Goal: Task Accomplishment & Management: Manage account settings

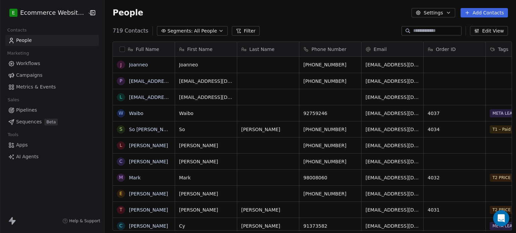
click at [194, 29] on span "All People" at bounding box center [205, 31] width 23 height 7
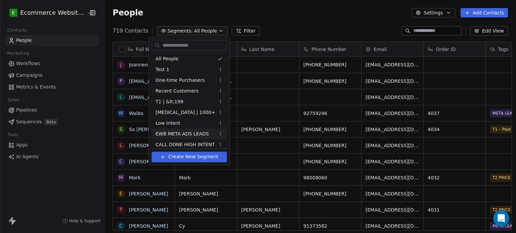
click at [185, 134] on span "EWB META ADS LEADS" at bounding box center [181, 134] width 53 height 7
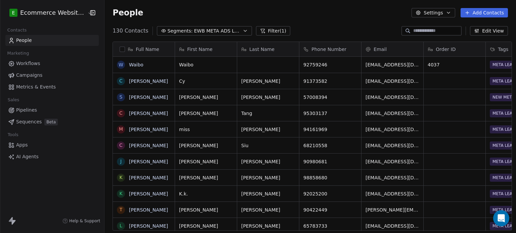
scroll to position [200, 410]
click at [213, 32] on span "EWB META ADS LEADS" at bounding box center [217, 31] width 47 height 7
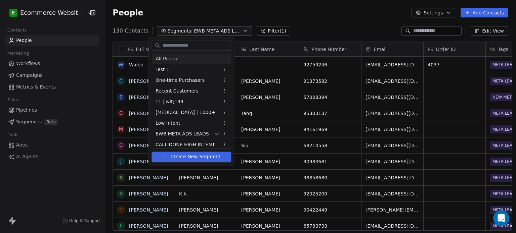
click at [199, 60] on div "All People" at bounding box center [191, 58] width 80 height 11
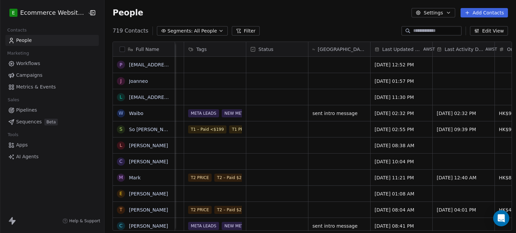
scroll to position [0, 306]
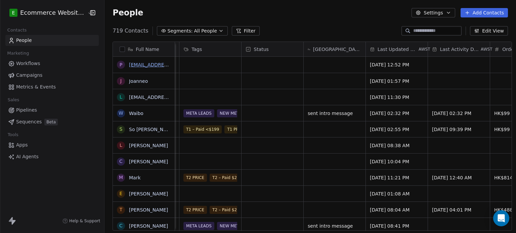
click at [139, 64] on link "[EMAIL_ADDRESS][DOMAIN_NAME]" at bounding box center [170, 64] width 82 height 5
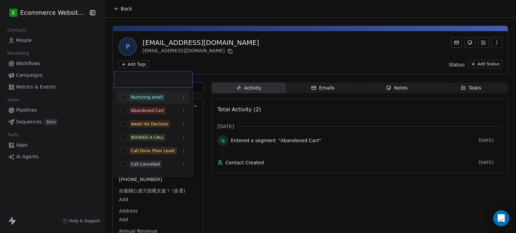
click at [133, 64] on html "E Ecommerce Website Builder Contacts People Marketing Workflows Campaigns Metri…" at bounding box center [258, 116] width 516 height 233
click at [156, 108] on div "Abandoned Cart" at bounding box center [147, 111] width 33 height 6
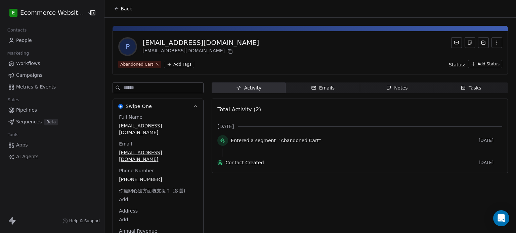
click at [232, 62] on html "E Ecommerce Website Builder Contacts People Marketing Workflows Campaigns Metri…" at bounding box center [258, 116] width 516 height 233
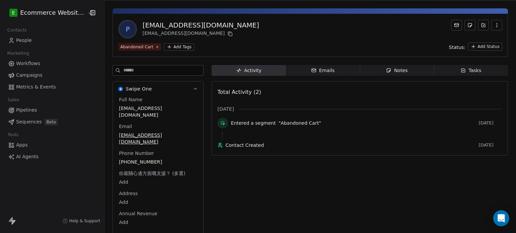
scroll to position [18, 0]
click at [177, 159] on span "[PHONE_NUMBER]" at bounding box center [158, 162] width 78 height 7
drag, startPoint x: 177, startPoint y: 147, endPoint x: 117, endPoint y: 151, distance: 59.6
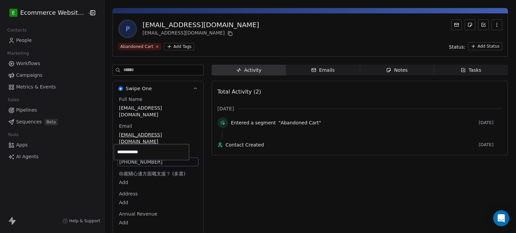
click at [117, 151] on input "**********" at bounding box center [151, 152] width 73 height 13
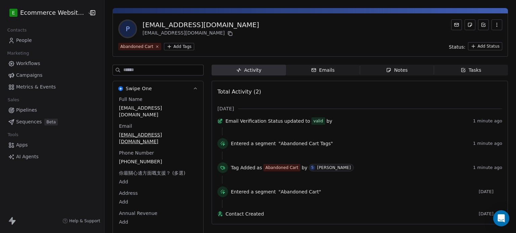
click at [455, 65] on html "E Ecommerce Website Builder Contacts People Marketing Workflows Campaigns Metri…" at bounding box center [258, 116] width 516 height 233
click at [460, 67] on icon "button" at bounding box center [462, 69] width 5 height 5
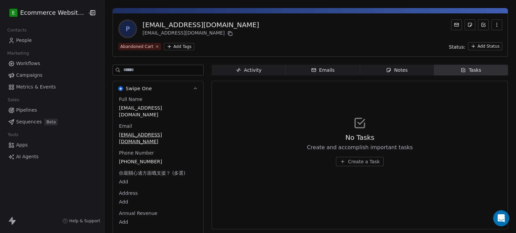
click at [365, 163] on span "Create a Task" at bounding box center [364, 161] width 32 height 7
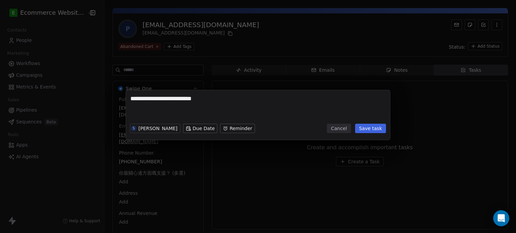
type textarea "**********"
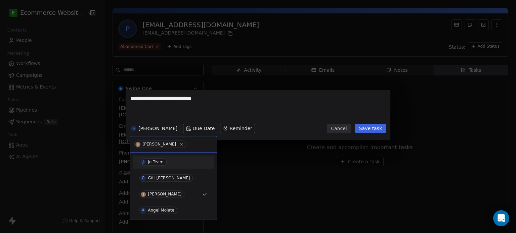
click at [167, 160] on div "J Jo Team" at bounding box center [173, 161] width 68 height 7
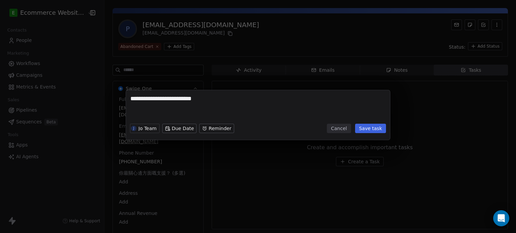
click at [365, 131] on button "Save task" at bounding box center [370, 128] width 31 height 9
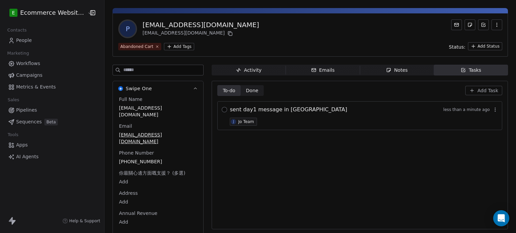
click at [222, 109] on button "button" at bounding box center [224, 109] width 5 height 5
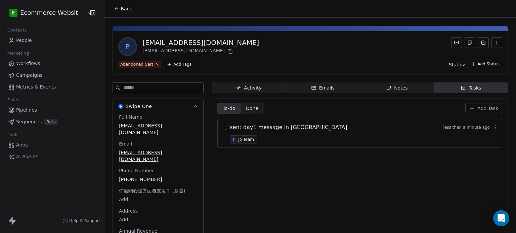
click at [115, 8] on icon at bounding box center [116, 8] width 5 height 5
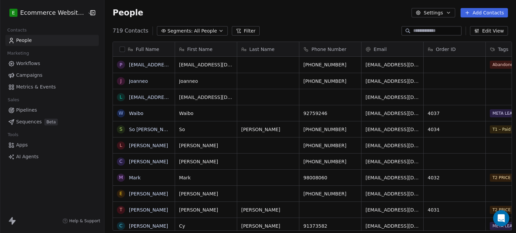
scroll to position [200, 410]
click at [137, 63] on link "Joanneo" at bounding box center [138, 64] width 19 height 5
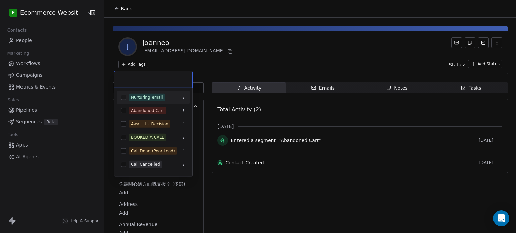
click at [129, 63] on html "E Ecommerce Website Builder Contacts People Marketing Workflows Campaigns Metri…" at bounding box center [258, 116] width 516 height 233
click at [170, 111] on div "Abandoned Cart" at bounding box center [157, 110] width 57 height 7
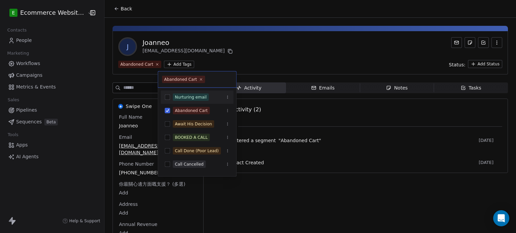
click at [238, 48] on html "E Ecommerce Website Builder Contacts People Marketing Workflows Campaigns Metri…" at bounding box center [258, 116] width 516 height 233
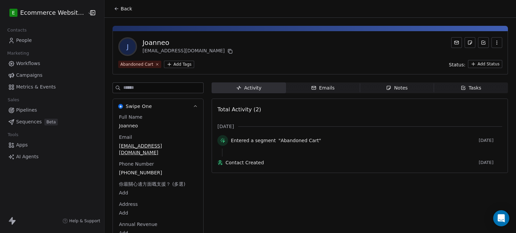
scroll to position [18, 0]
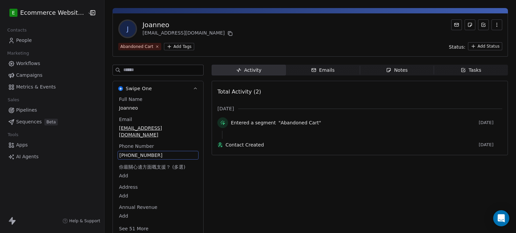
click at [170, 163] on div "Full Name [PERSON_NAME] [EMAIL_ADDRESS][DOMAIN_NAME] Phone Number [PHONE_NUMBER…" at bounding box center [158, 165] width 81 height 138
click at [165, 152] on span "[PHONE_NUMBER]" at bounding box center [158, 155] width 78 height 7
drag, startPoint x: 165, startPoint y: 147, endPoint x: 115, endPoint y: 151, distance: 50.5
click at [115, 151] on input "**********" at bounding box center [151, 152] width 73 height 13
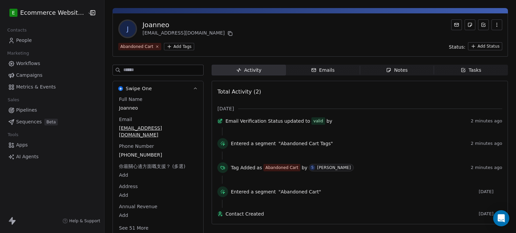
click at [463, 67] on html "E Ecommerce Website Builder Contacts People Marketing Workflows Campaigns Metri…" at bounding box center [258, 116] width 516 height 233
click at [462, 70] on div "Tasks" at bounding box center [470, 70] width 21 height 7
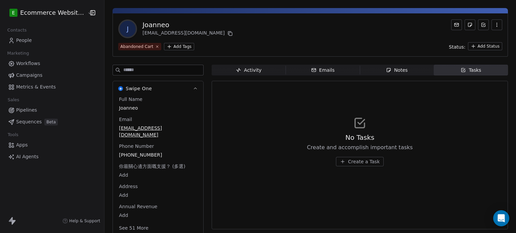
click at [352, 162] on span "Create a Task" at bounding box center [364, 161] width 32 height 7
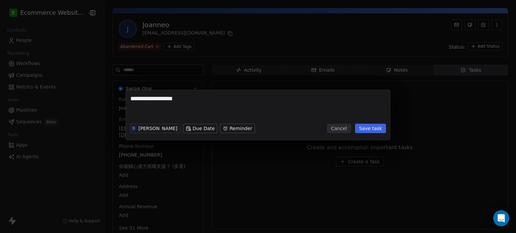
type textarea "**********"
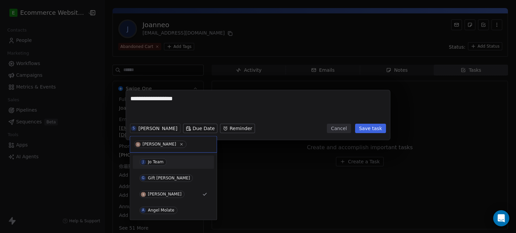
click at [165, 160] on span "J Jo Team" at bounding box center [152, 161] width 27 height 7
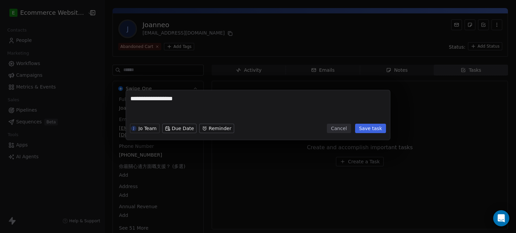
click at [368, 131] on button "Save task" at bounding box center [370, 128] width 31 height 9
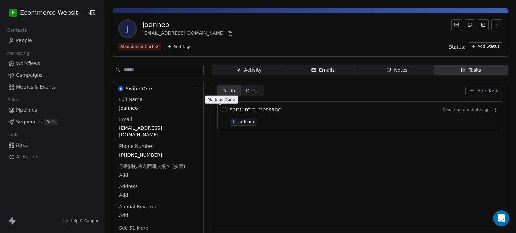
click at [222, 109] on button "button" at bounding box center [224, 109] width 5 height 5
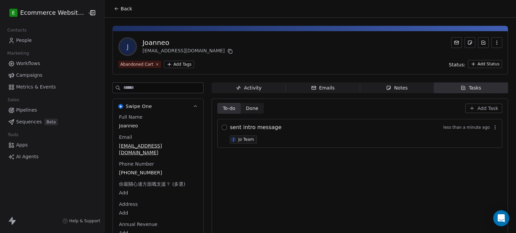
click at [222, 125] on button "button" at bounding box center [224, 127] width 5 height 5
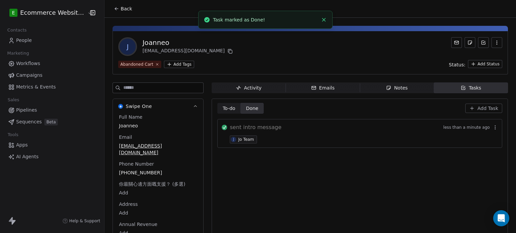
click at [110, 8] on button "Back" at bounding box center [123, 9] width 26 height 12
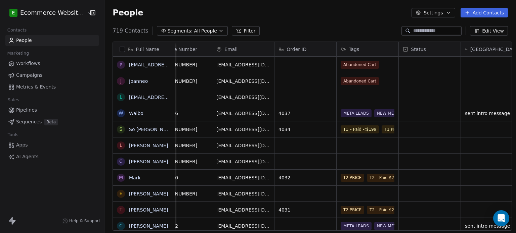
scroll to position [0, 266]
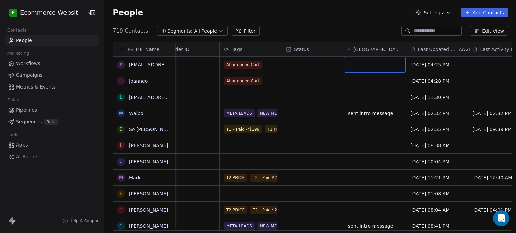
click at [366, 59] on div "grid" at bounding box center [375, 65] width 62 height 16
click at [360, 84] on html "E Ecommerce Website Builder Contacts People Marketing Workflows Campaigns Metri…" at bounding box center [258, 116] width 516 height 233
click at [360, 84] on div "grid" at bounding box center [375, 81] width 62 height 16
click at [359, 82] on div "grid" at bounding box center [375, 81] width 62 height 16
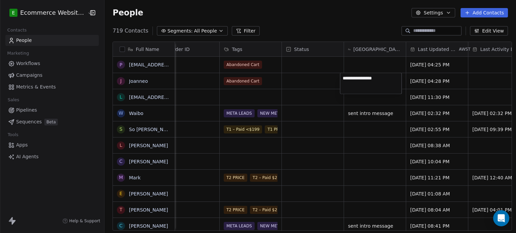
type textarea "**********"
click at [356, 64] on div "grid" at bounding box center [375, 65] width 62 height 16
type textarea "**********"
click at [150, 95] on link "[EMAIL_ADDRESS][DOMAIN_NAME]" at bounding box center [170, 97] width 82 height 5
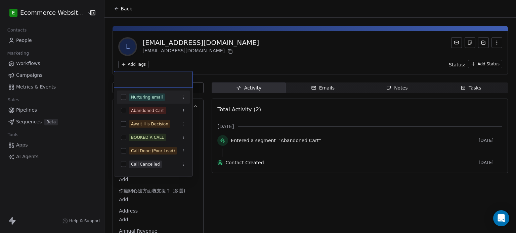
click at [133, 63] on html "E Ecommerce Website Builder Contacts People Marketing Workflows Campaigns Metri…" at bounding box center [258, 116] width 516 height 233
click at [158, 107] on span "Abandoned Cart" at bounding box center [147, 110] width 37 height 7
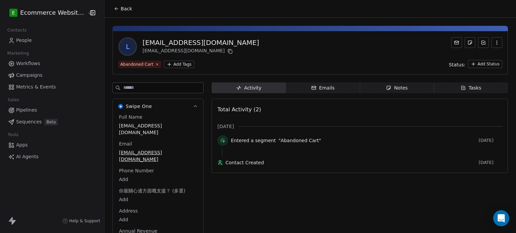
click at [217, 47] on html "E Ecommerce Website Builder Contacts People Marketing Workflows Campaigns Metri…" at bounding box center [258, 116] width 516 height 233
click at [114, 6] on icon at bounding box center [116, 8] width 5 height 5
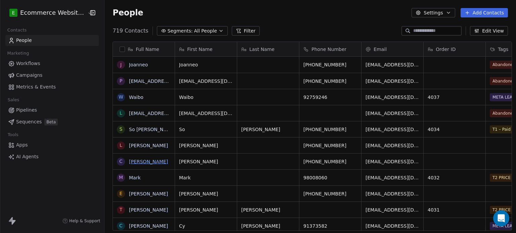
click at [129, 164] on link "[PERSON_NAME]" at bounding box center [148, 161] width 39 height 5
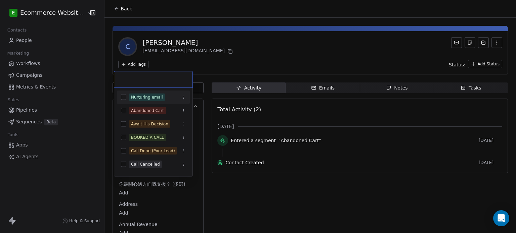
click at [136, 63] on html "E Ecommerce Website Builder Contacts People Marketing Workflows Campaigns Metri…" at bounding box center [258, 116] width 516 height 233
click at [160, 110] on div "Abandoned Cart" at bounding box center [147, 111] width 33 height 6
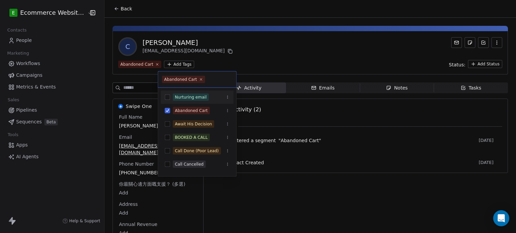
click at [230, 53] on html "E Ecommerce Website Builder Contacts People Marketing Workflows Campaigns Metri…" at bounding box center [258, 116] width 516 height 233
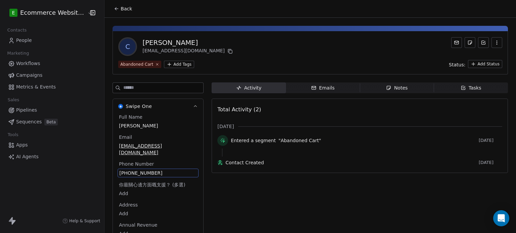
scroll to position [18, 0]
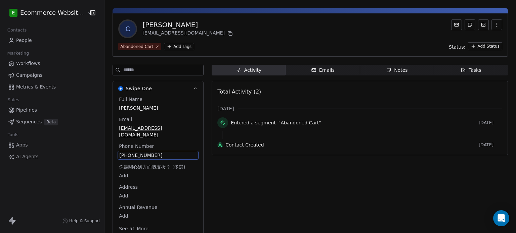
click at [169, 162] on div "Full Name [PERSON_NAME] [EMAIL_ADDRESS][DOMAIN_NAME] Phone Number [PHONE_NUMBER…" at bounding box center [158, 165] width 81 height 138
click at [163, 152] on span "[PHONE_NUMBER]" at bounding box center [158, 155] width 78 height 7
drag, startPoint x: 163, startPoint y: 148, endPoint x: 118, endPoint y: 150, distance: 45.0
click at [118, 150] on input "**********" at bounding box center [151, 152] width 73 height 13
